Goal: Communication & Community: Answer question/provide support

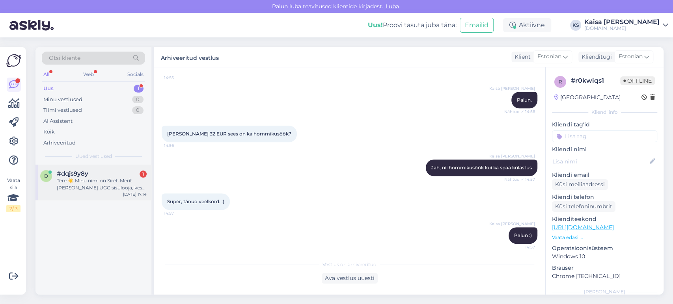
click at [93, 188] on div "Tere ☀️ Minu nimi on Siret-Merit [PERSON_NAME] UGC sisulooja, kes keskendub [nt…" at bounding box center [102, 184] width 90 height 14
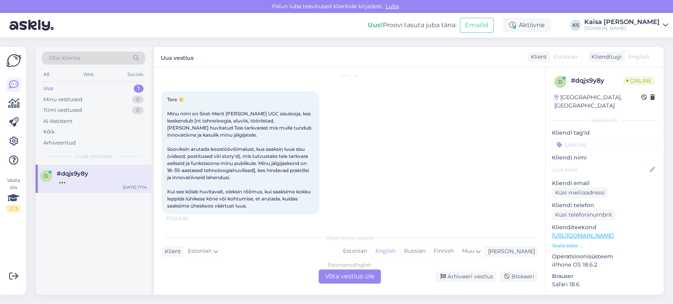
scroll to position [60, 0]
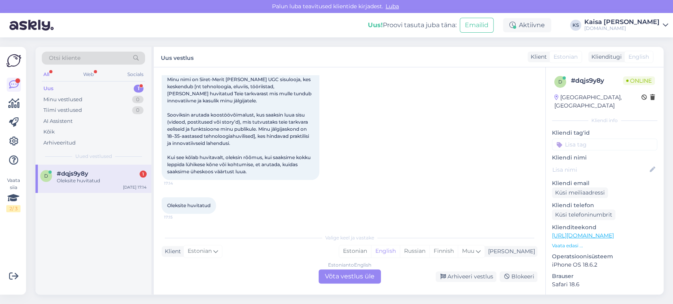
click at [30, 119] on div "Vaata siia 2 / 3 Võimalused Veendu, et Askly loob sulle väärtust. Sulge Ühenda …" at bounding box center [15, 170] width 31 height 267
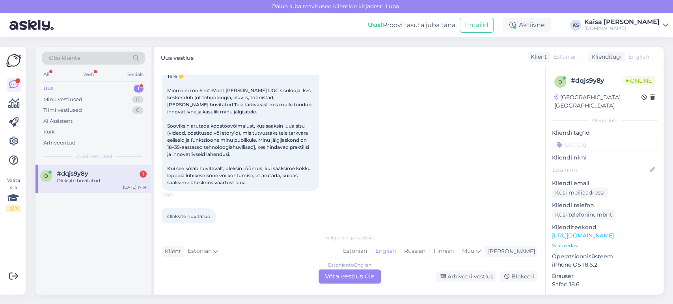
scroll to position [45, 0]
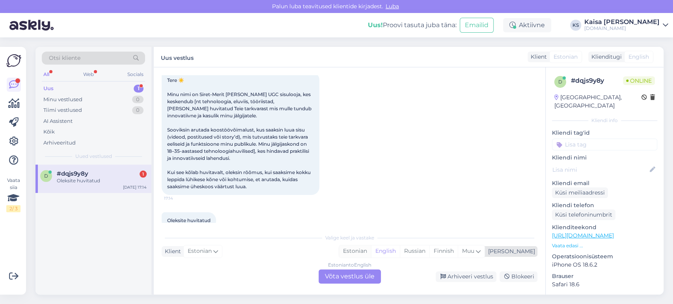
click at [371, 250] on div "Estonian" at bounding box center [355, 252] width 32 height 12
click at [358, 272] on div "Estonian to Estonian Võta vestlus üle" at bounding box center [350, 277] width 62 height 14
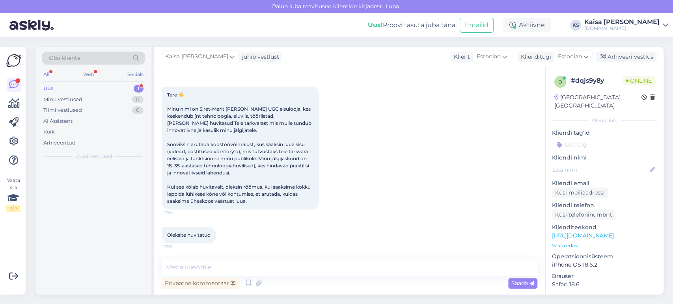
scroll to position [30, 0]
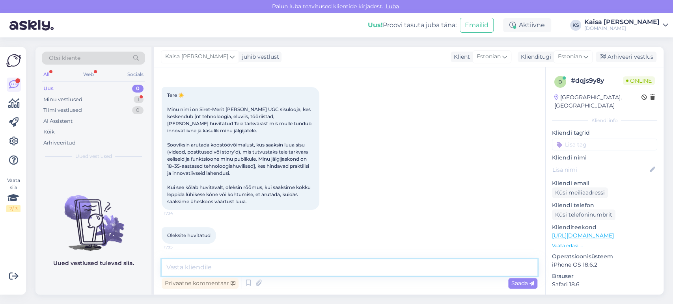
click at [356, 267] on textarea at bounding box center [350, 268] width 376 height 17
click at [233, 267] on textarea "Tere, paraku ei tegele tarkvaraga, [PERSON_NAME] pakume majutus" at bounding box center [350, 268] width 376 height 17
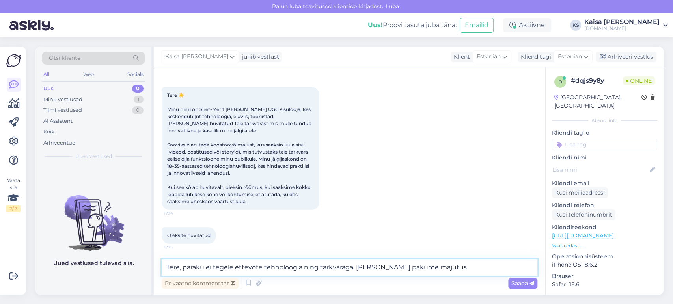
click at [449, 270] on textarea "Tere, paraku ei tegele ettevõte tehnoloogia ning tarkvaraga, [PERSON_NAME] paku…" at bounding box center [350, 268] width 376 height 17
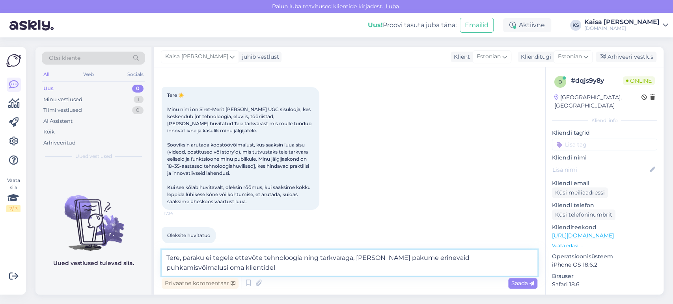
scroll to position [39, 0]
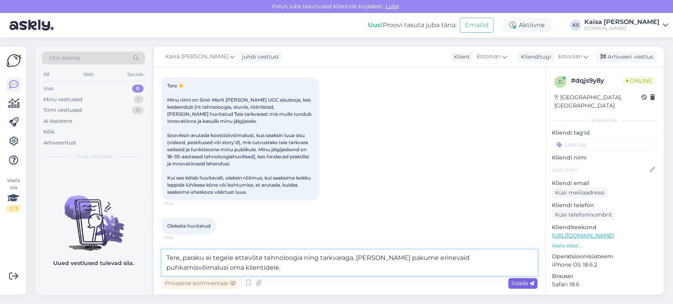
type textarea "Tere, paraku ei tegele ettevõte tehnoloogia ning tarkvaraga, [PERSON_NAME] paku…"
click at [527, 285] on span "Saada" at bounding box center [523, 283] width 23 height 7
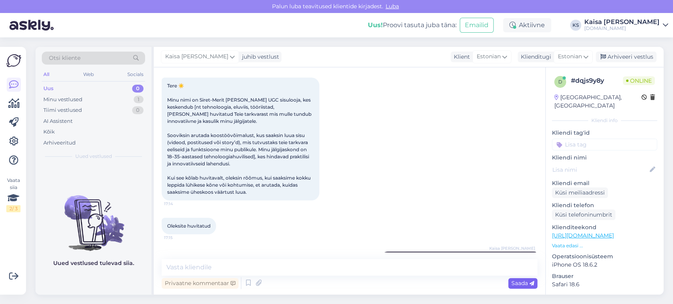
scroll to position [71, 0]
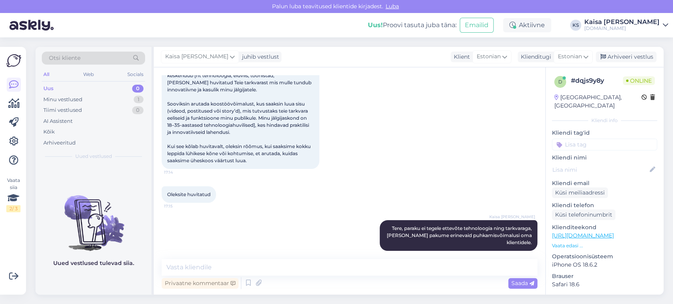
click at [471, 122] on div "[DATE] Tere ☀️ Minu nimi on Siret-Merit [PERSON_NAME] UGC sisulooja, kes kesken…" at bounding box center [350, 99] width 376 height 157
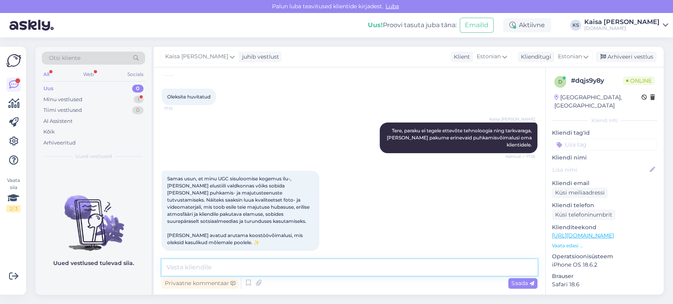
click at [297, 266] on textarea at bounding box center [350, 268] width 376 height 17
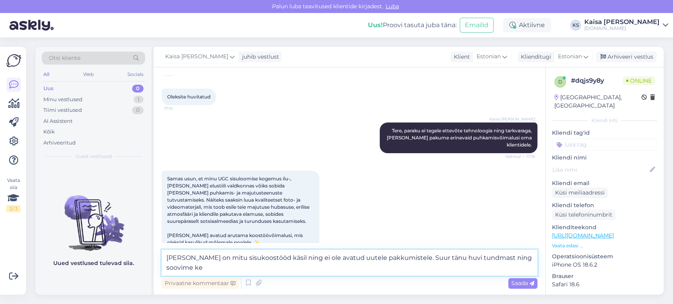
scroll to position [177, 0]
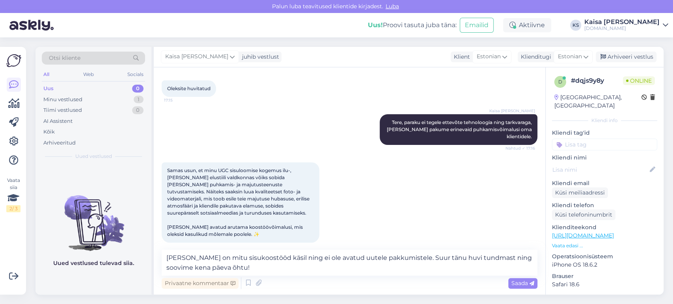
click at [381, 196] on div "Samas usun, et minu UGC sisuloomise kogemus ilu-, [PERSON_NAME] elustiili valdk…" at bounding box center [350, 203] width 376 height 98
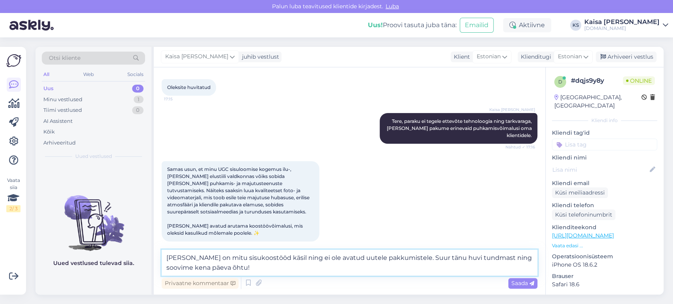
click at [271, 270] on textarea "[PERSON_NAME] on mitu sisukoostööd käsil ning ei ole avatud uutele pakkumistele…" at bounding box center [350, 263] width 376 height 26
click at [227, 259] on textarea "[PERSON_NAME] on mitu sisukoostööd käsil ning ei ole avatud uutele pakkumistele…" at bounding box center [350, 263] width 376 height 26
click at [295, 258] on textarea "[PERSON_NAME] on mitu sisuloome koostööd käsil ning ei ole avatud uutele pakkum…" at bounding box center [350, 263] width 376 height 26
click at [360, 270] on textarea "[PERSON_NAME] on mitu sisuloome koostööd käsil ja kinnitatud ning ei ole avatud…" at bounding box center [350, 263] width 376 height 26
drag, startPoint x: 301, startPoint y: 268, endPoint x: 228, endPoint y: 267, distance: 73.8
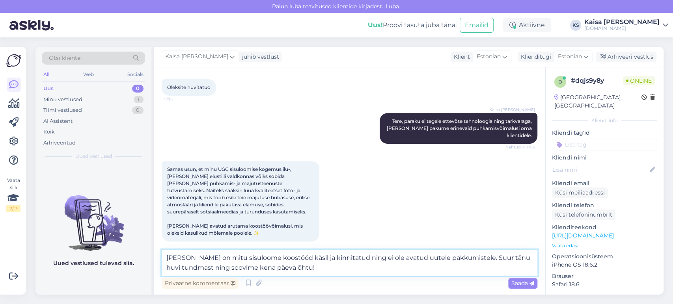
click at [219, 267] on textarea "[PERSON_NAME] on mitu sisuloome koostööd käsil ja kinnitatud ning ei ole avatud…" at bounding box center [350, 263] width 376 height 26
type textarea "[PERSON_NAME] on mitu sisuloome koostööd käsil ja kinnitatud ning ei ole avatud…"
click at [518, 280] on div "Saada" at bounding box center [522, 283] width 29 height 11
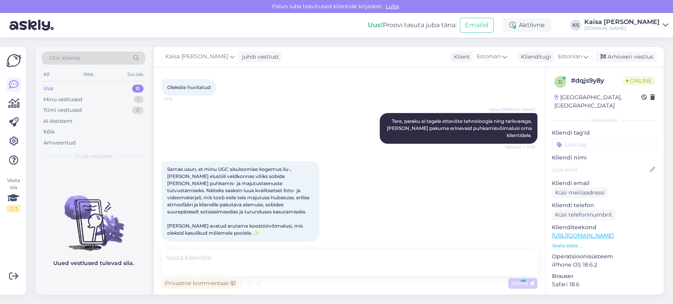
scroll to position [224, 0]
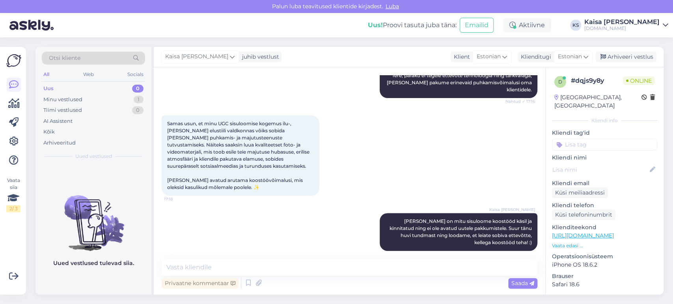
click at [453, 174] on div "Samas usun, et minu UGC sisuloomise kogemus ilu-, [PERSON_NAME] elustiili valdk…" at bounding box center [350, 156] width 376 height 98
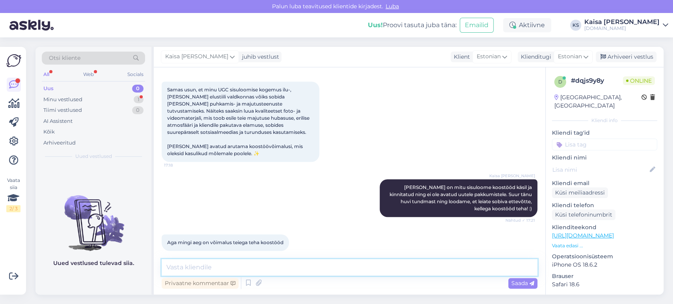
click at [446, 269] on textarea at bounding box center [350, 268] width 376 height 17
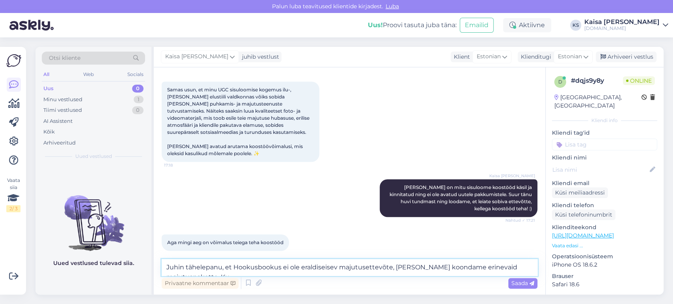
scroll to position [266, 0]
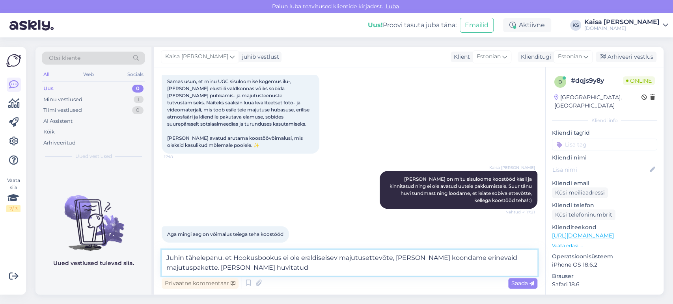
click at [269, 270] on textarea "Juhin tähelepanu, et Hookusbookus ei ole eraldiseisev majutusettevõte, [PERSON_…" at bounding box center [350, 263] width 376 height 26
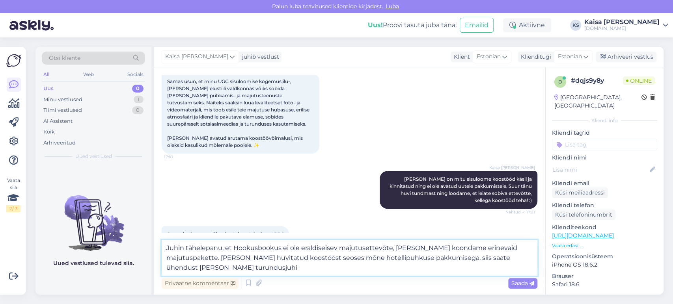
paste textarea "[PERSON_NAME]"
click at [375, 257] on textarea "Juhin tähelepanu, et Hookusbookus ei ole eraldiseisev majutusettevõte, [PERSON_…" at bounding box center [350, 258] width 376 height 36
click at [323, 259] on textarea "Juhin tähelepanu, et Hookusbookus ei ole eraldiseisev majutusettevõte, [PERSON_…" at bounding box center [350, 258] width 376 height 36
click at [340, 269] on textarea "Juhin tähelepanu, et Hookusbookus ei ole eraldiseisev majutusettevõte, [PERSON_…" at bounding box center [350, 258] width 376 height 36
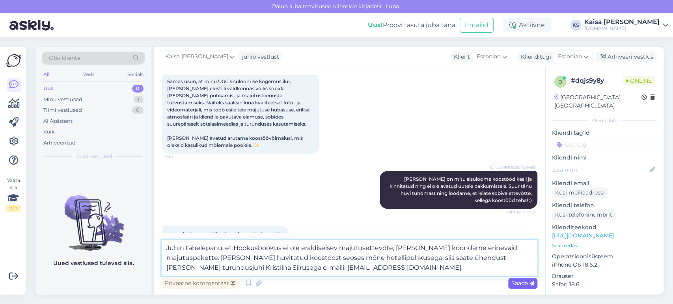
type textarea "Juhin tähelepanu, et Hookusbookus ei ole eraldiseisev majutusettevõte, [PERSON_…"
click at [521, 284] on span "Saada" at bounding box center [523, 283] width 23 height 7
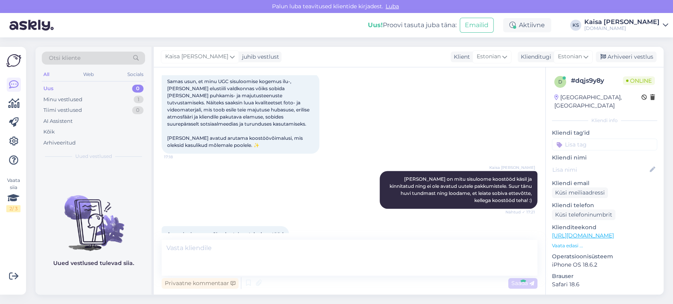
scroll to position [320, 0]
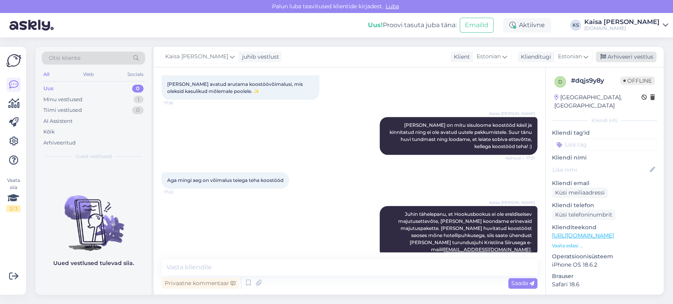
click at [618, 56] on div "Arhiveeri vestlus" at bounding box center [626, 57] width 61 height 11
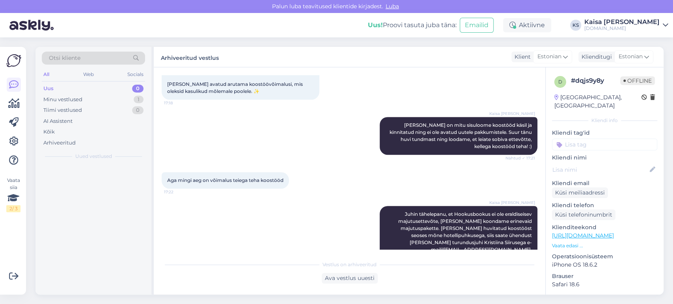
scroll to position [323, 0]
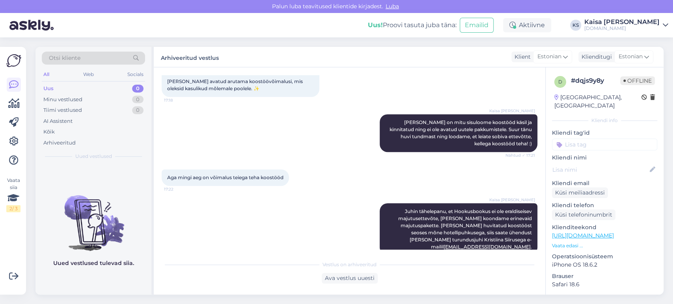
click at [637, 26] on div "[DOMAIN_NAME]" at bounding box center [622, 28] width 75 height 6
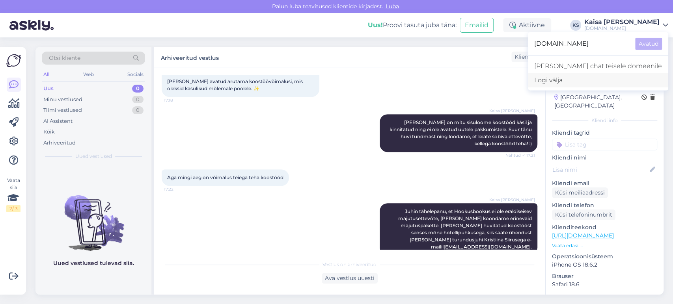
click at [588, 78] on div "Logi välja" at bounding box center [598, 80] width 140 height 14
